Goal: Find specific page/section: Find specific page/section

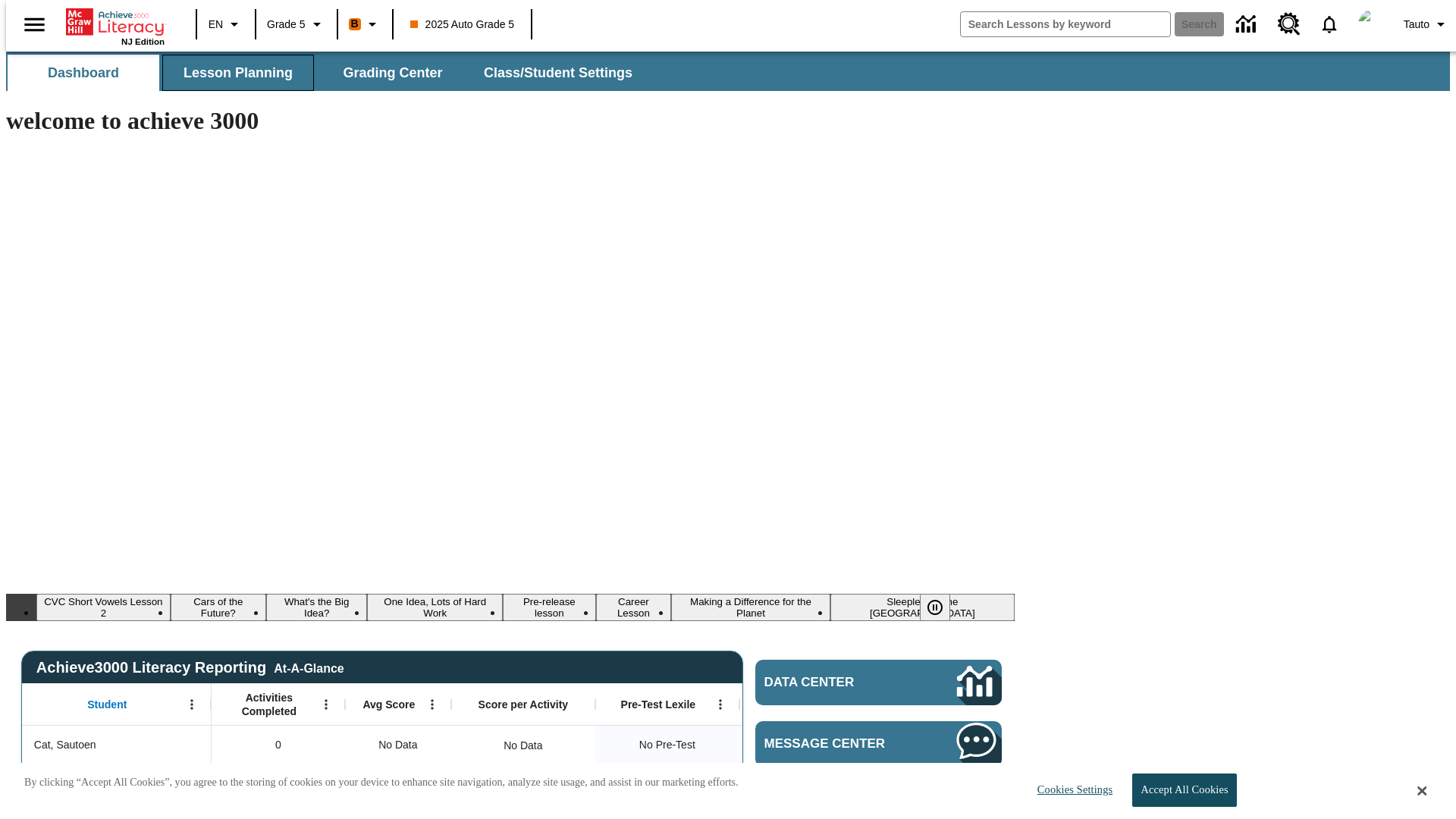
click at [232, 73] on span "Lesson Planning" at bounding box center [238, 73] width 109 height 18
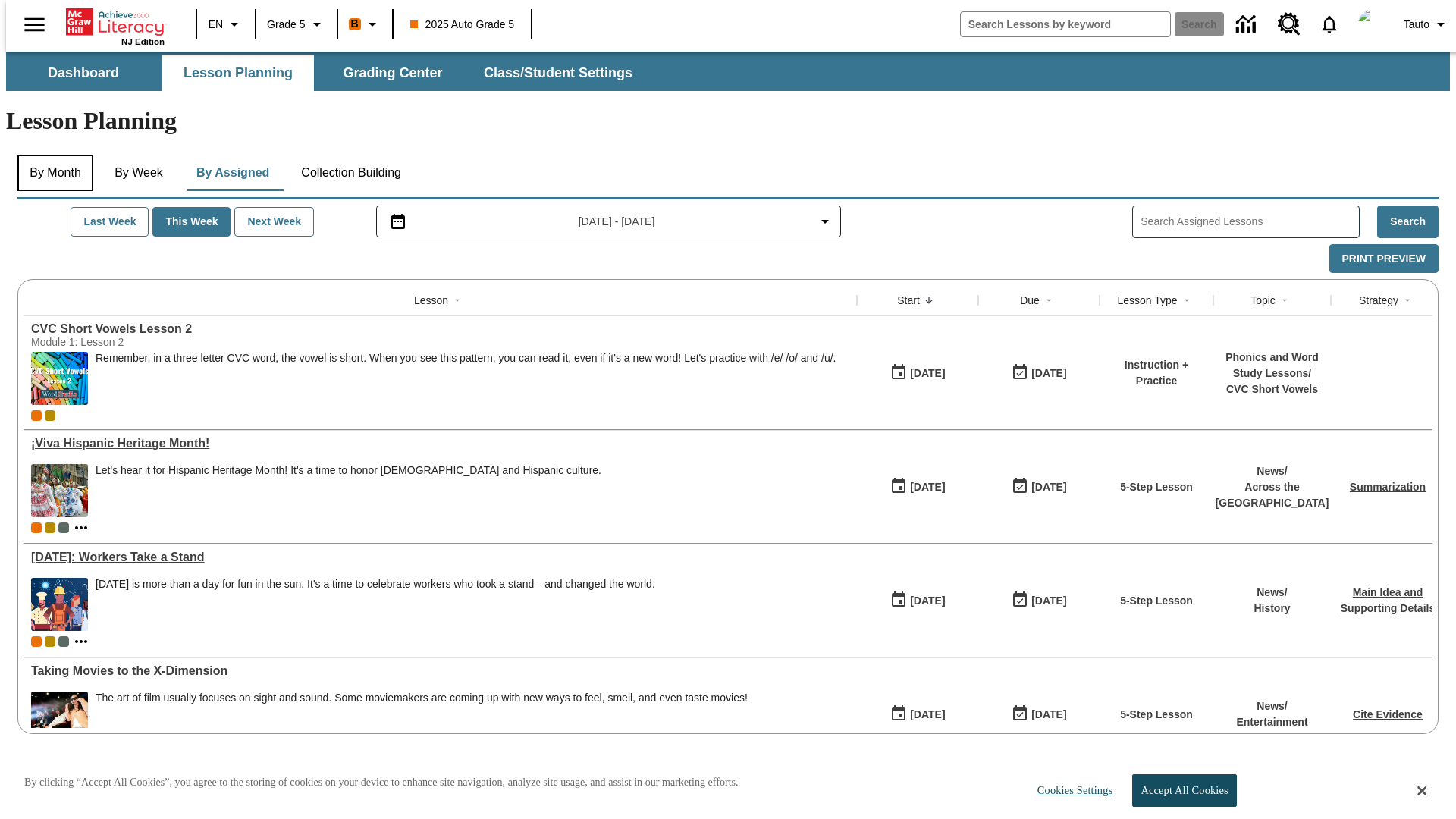
click at [51, 154] on button "By Month" at bounding box center [55, 172] width 76 height 37
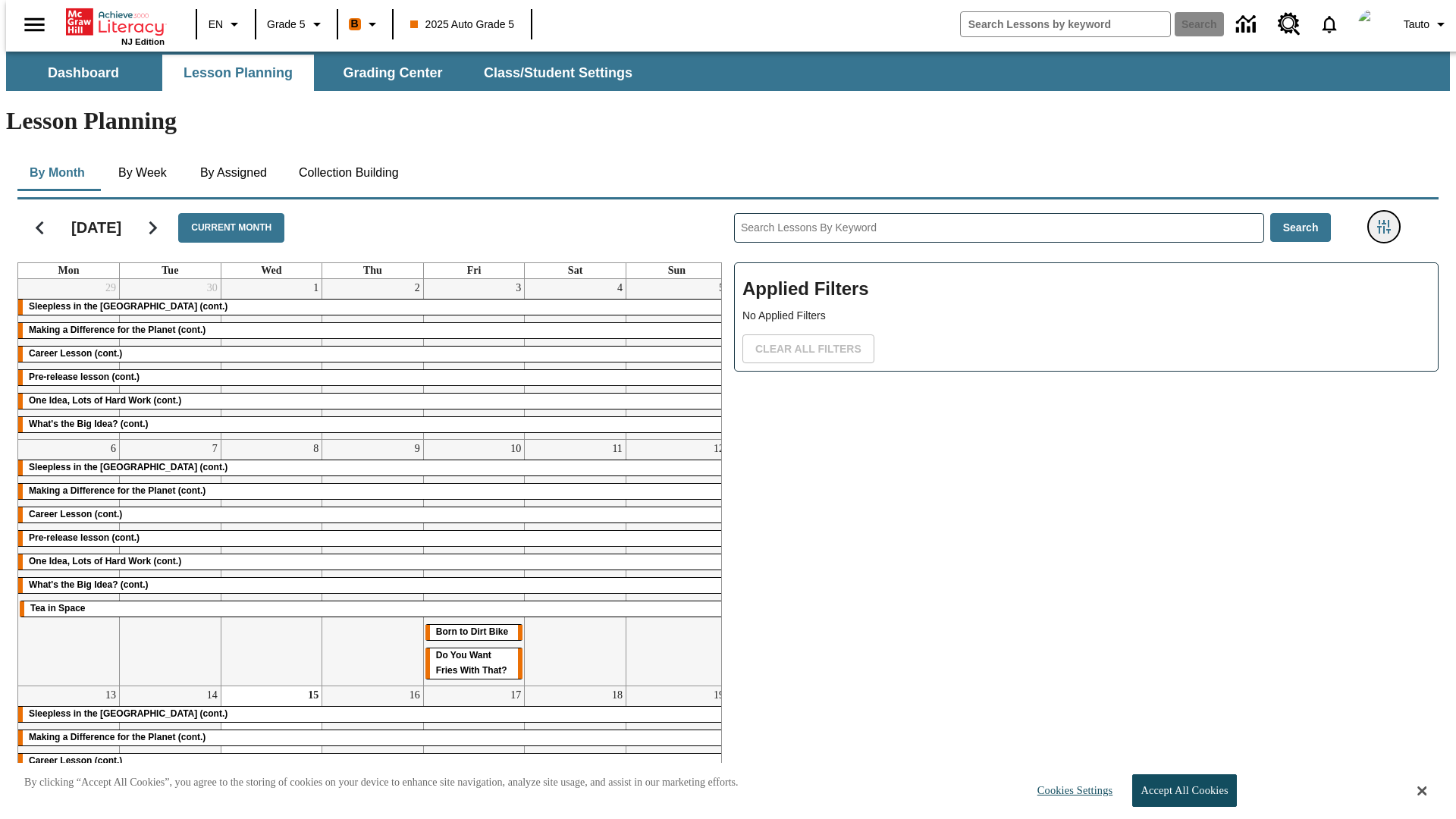
click at [1388, 219] on icon "Filters Side menu" at bounding box center [1383, 226] width 13 height 13
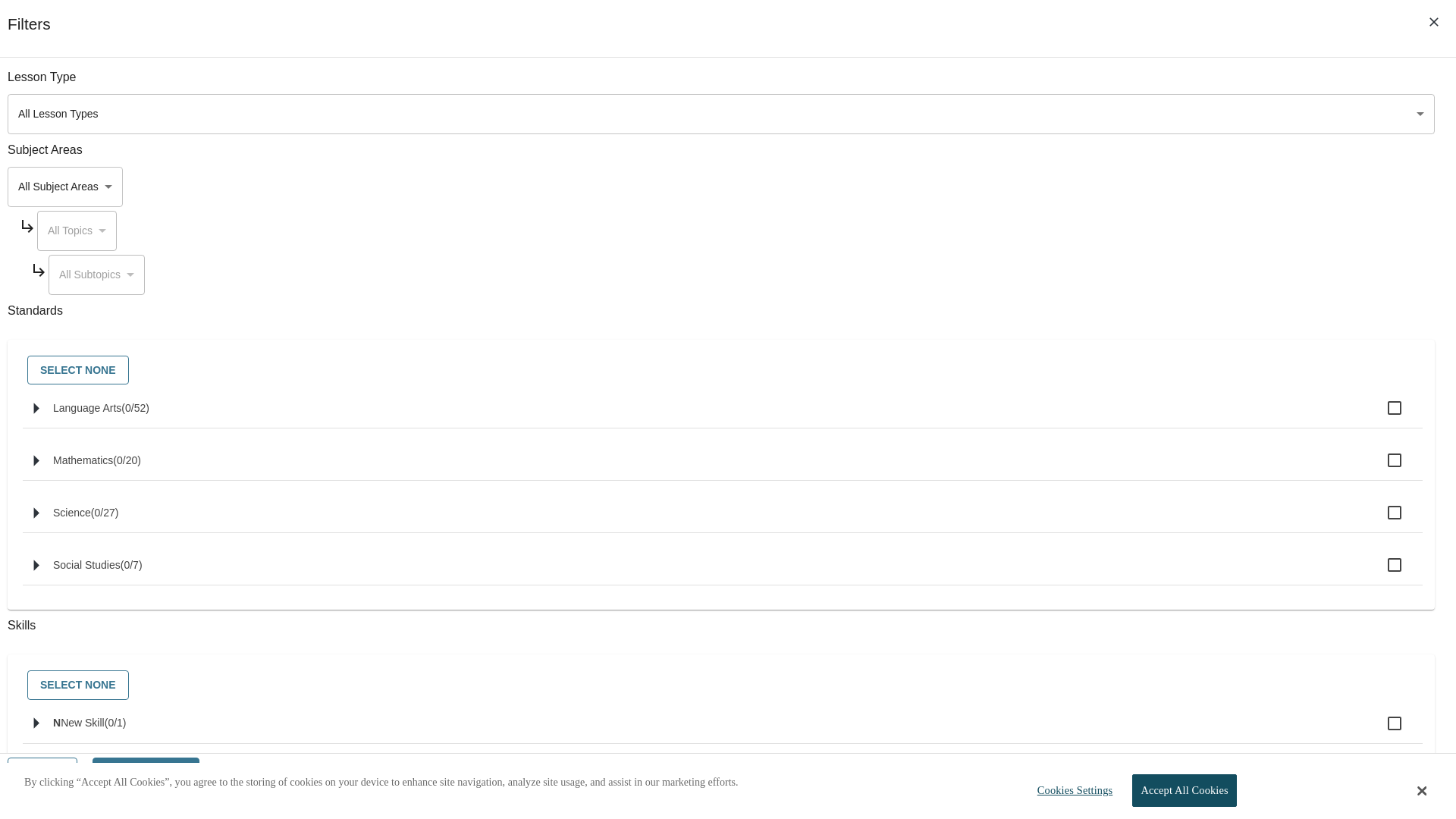
click at [1092, 113] on body "Skip to main content NJ Edition EN Grade 5 B 2025 Auto Grade 5 Search 0 Tauto D…" at bounding box center [728, 456] width 1444 height 808
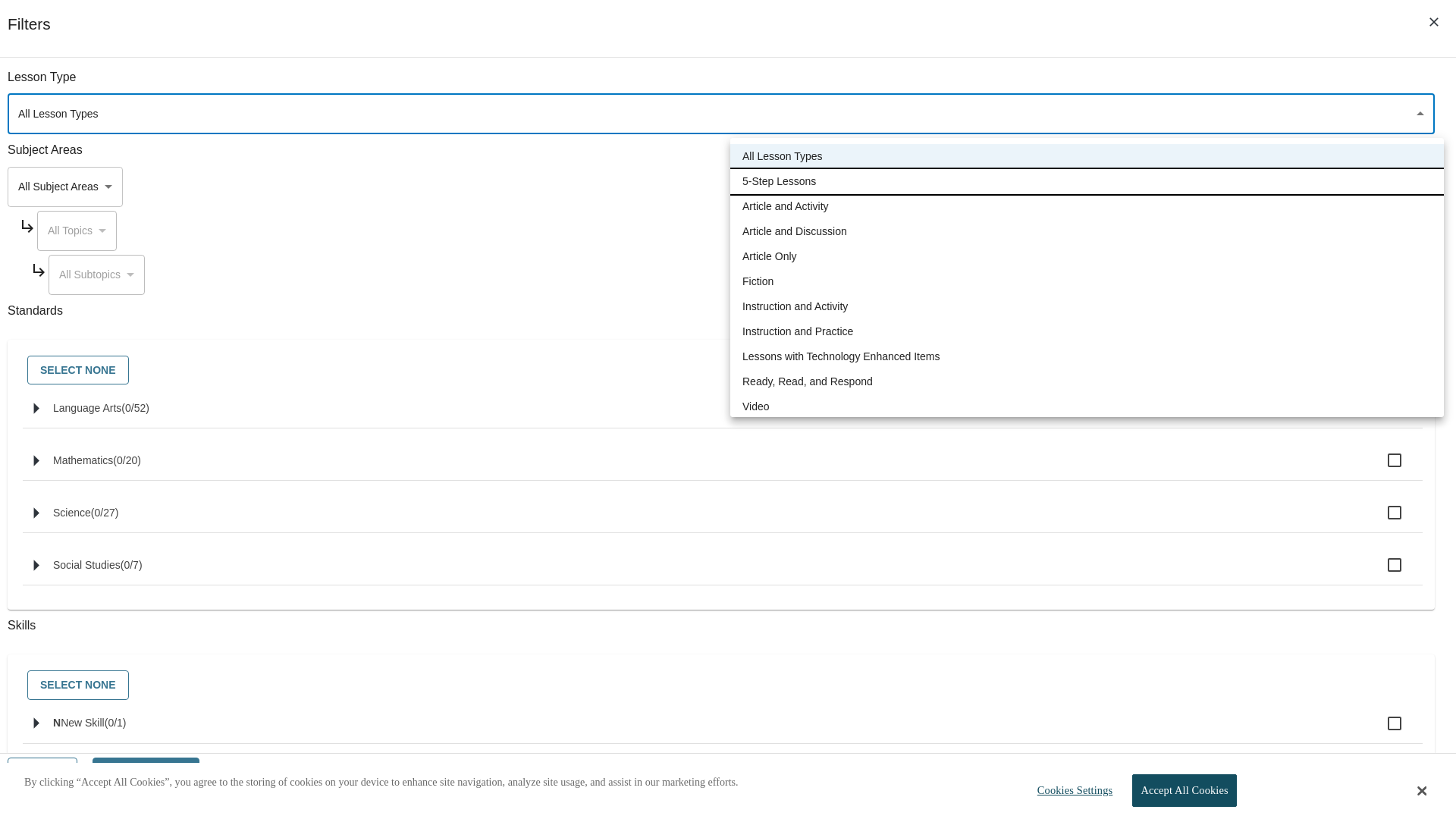
click at [1087, 181] on li "5-Step Lessons" at bounding box center [1087, 182] width 714 height 25
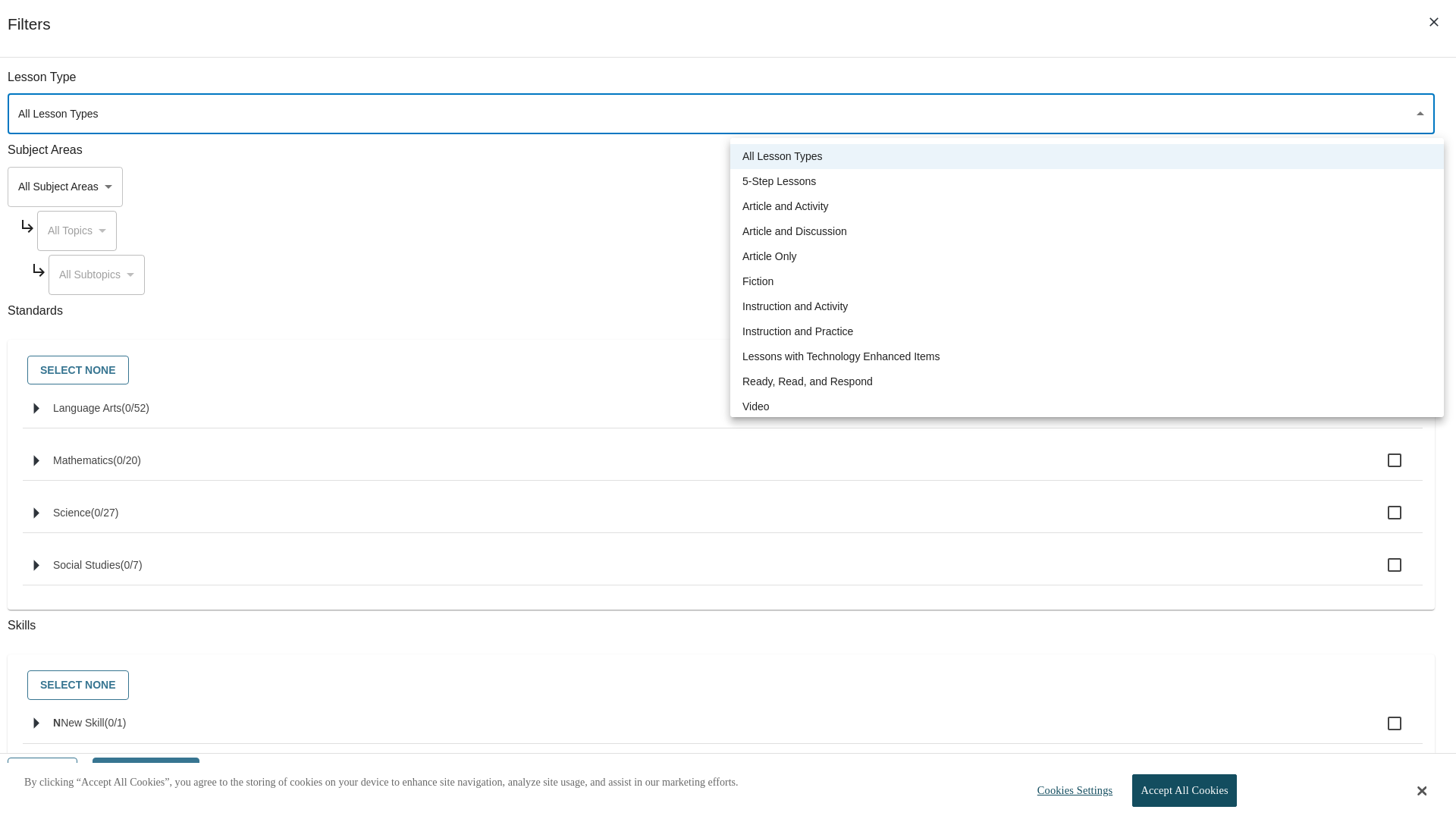
type input "1"
